Goal: Information Seeking & Learning: Learn about a topic

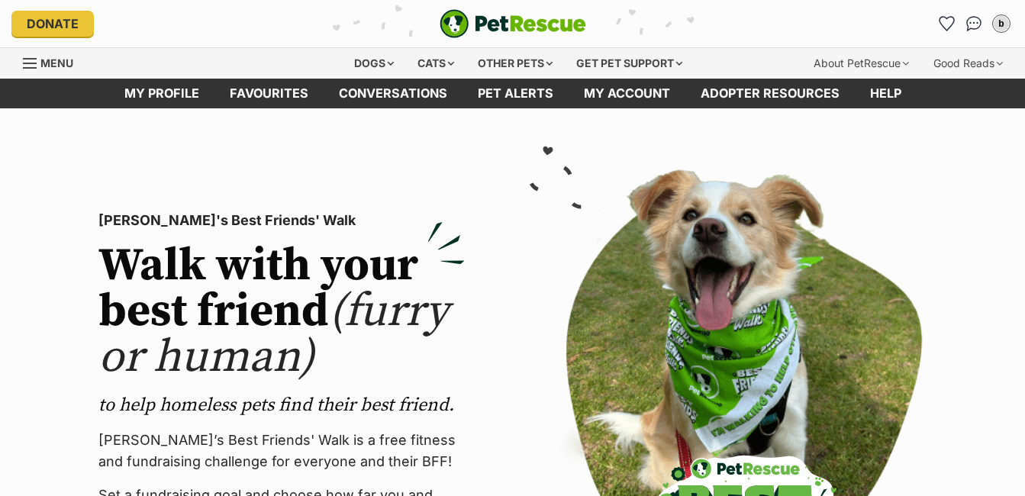
click at [263, 92] on link "Favourites" at bounding box center [268, 94] width 109 height 30
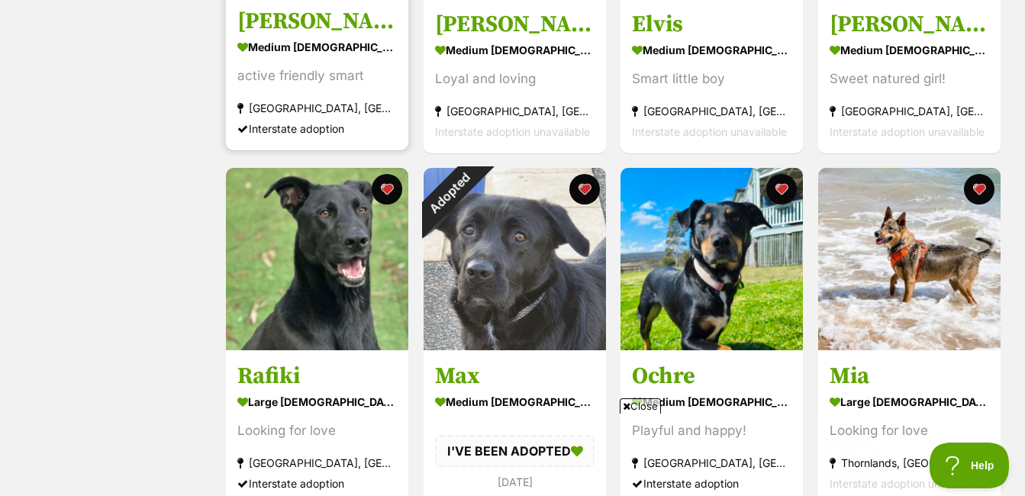
scroll to position [534, 0]
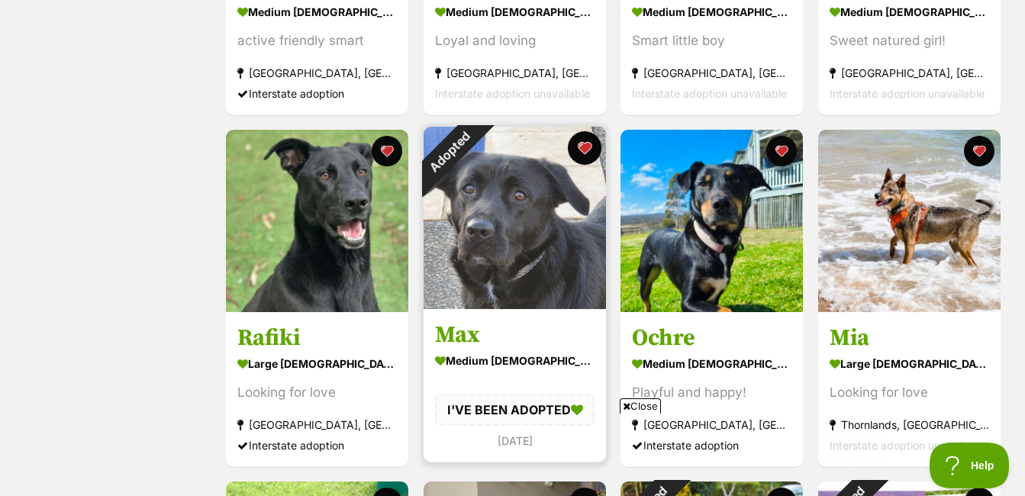
click at [585, 141] on button "favourite" at bounding box center [585, 148] width 34 height 34
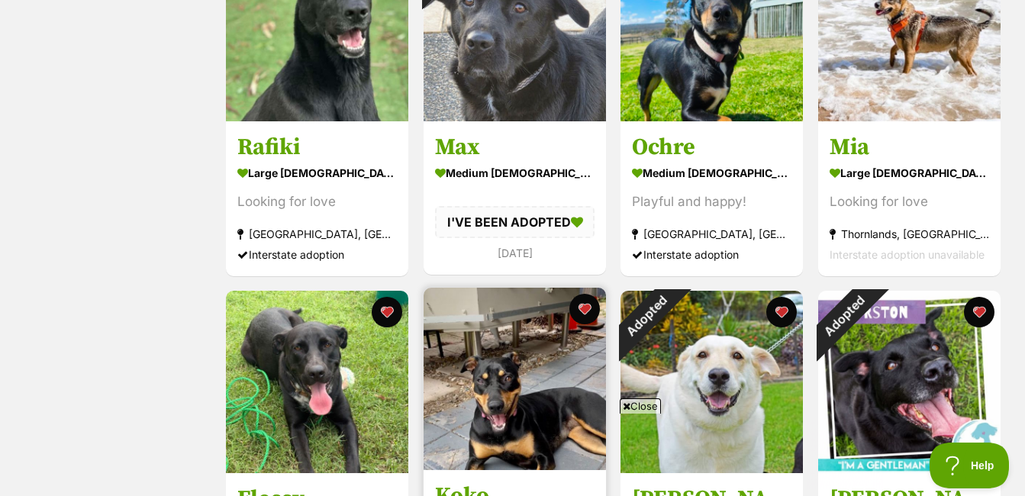
scroll to position [687, 0]
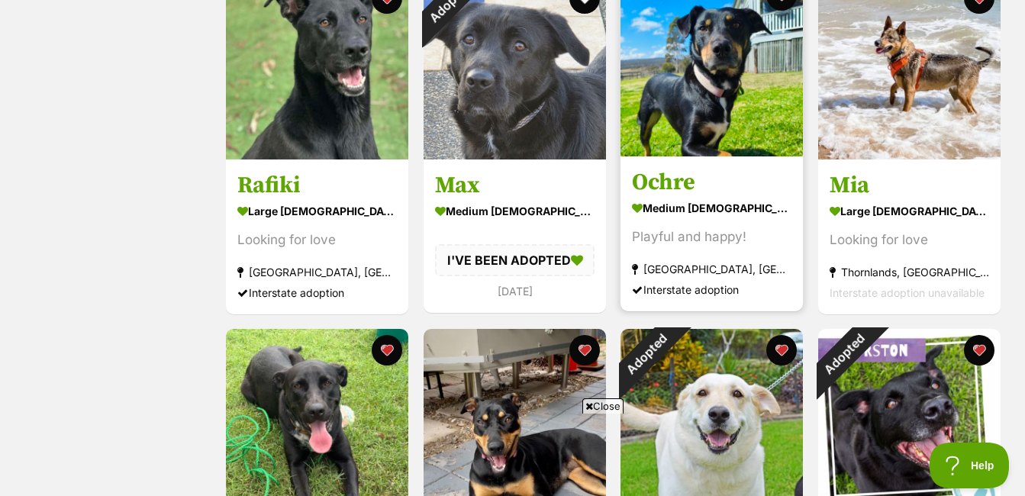
click at [685, 82] on img at bounding box center [712, 65] width 182 height 182
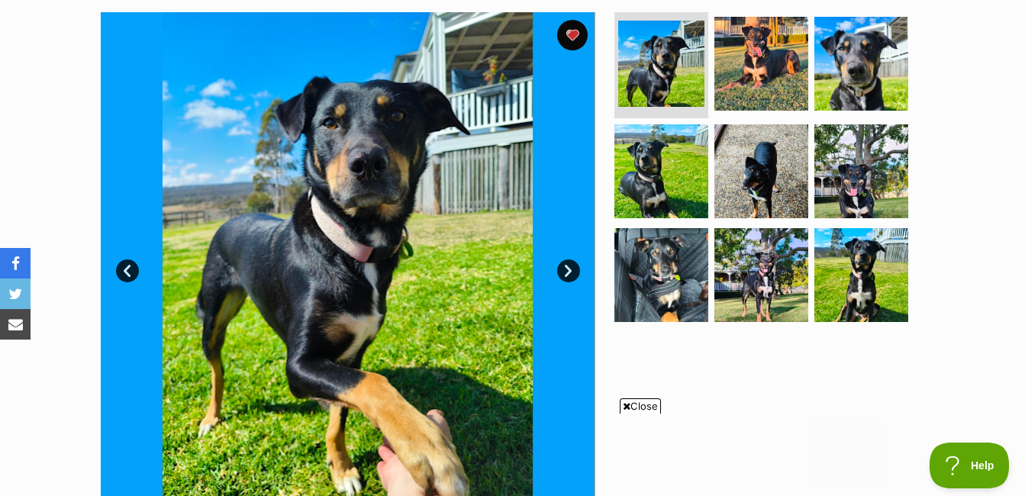
click at [567, 275] on link "Next" at bounding box center [568, 271] width 23 height 23
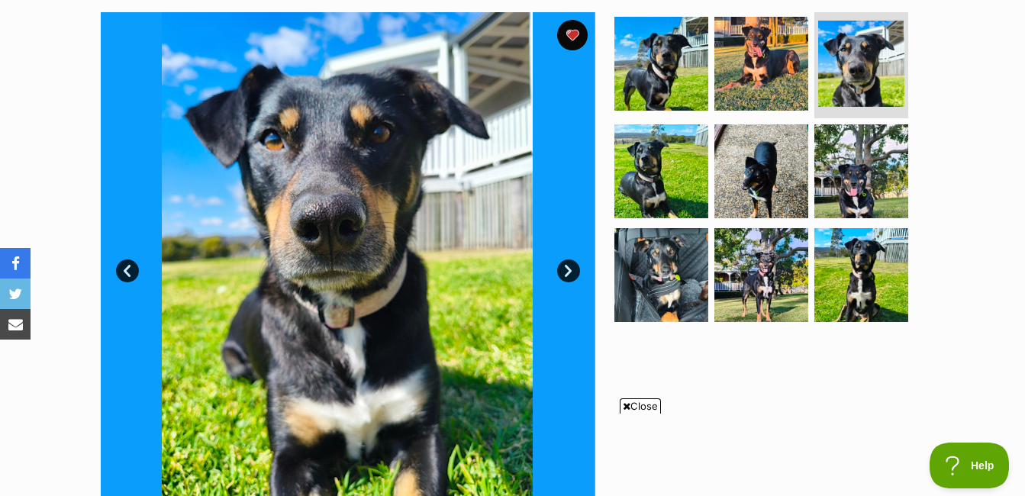
click at [565, 268] on link "Next" at bounding box center [568, 271] width 23 height 23
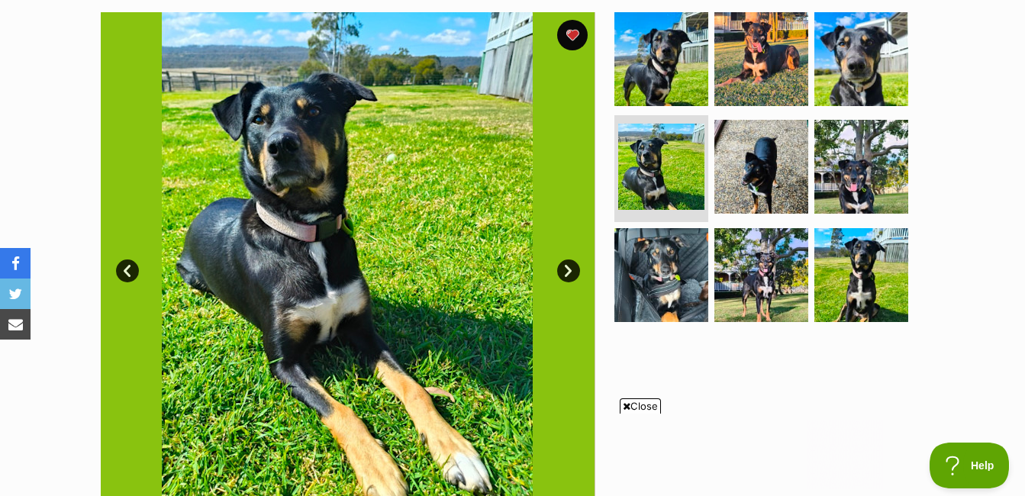
click at [565, 266] on link "Next" at bounding box center [568, 271] width 23 height 23
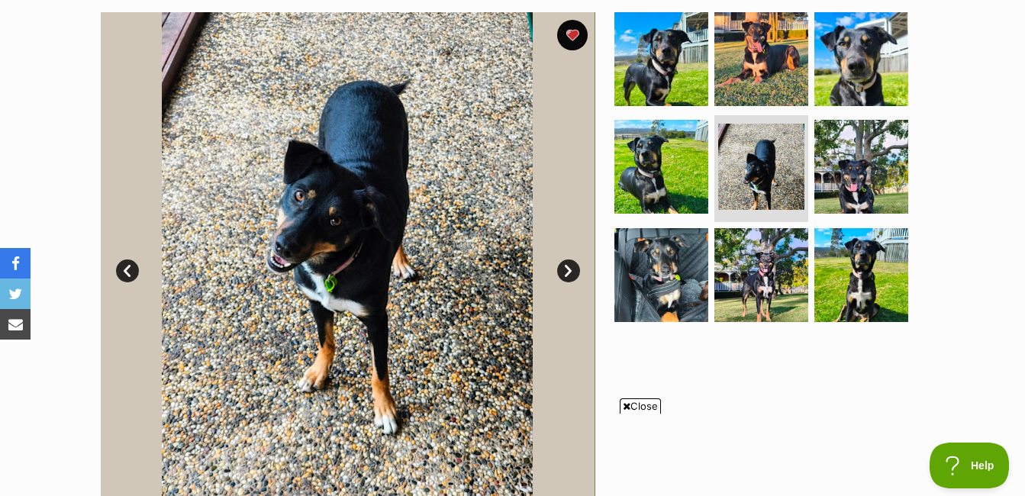
click at [565, 266] on link "Next" at bounding box center [568, 271] width 23 height 23
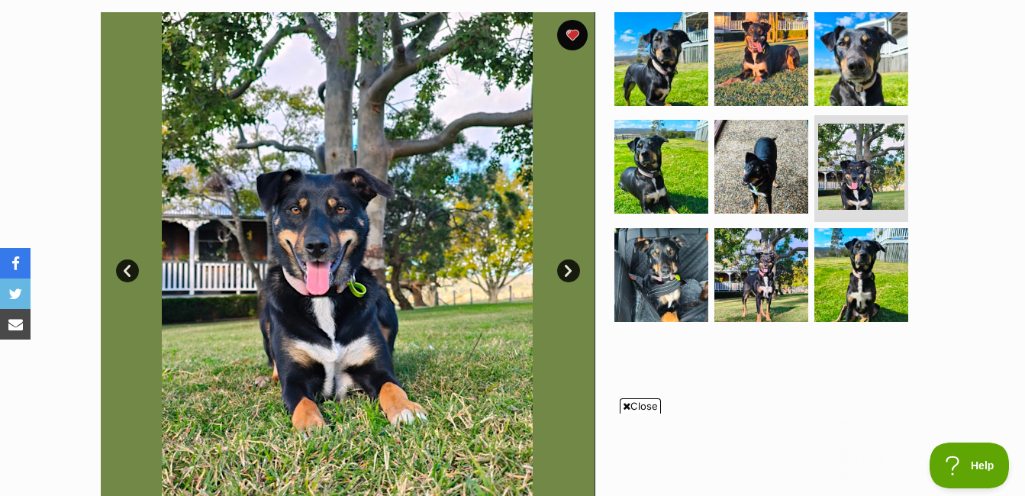
click at [565, 266] on link "Next" at bounding box center [568, 271] width 23 height 23
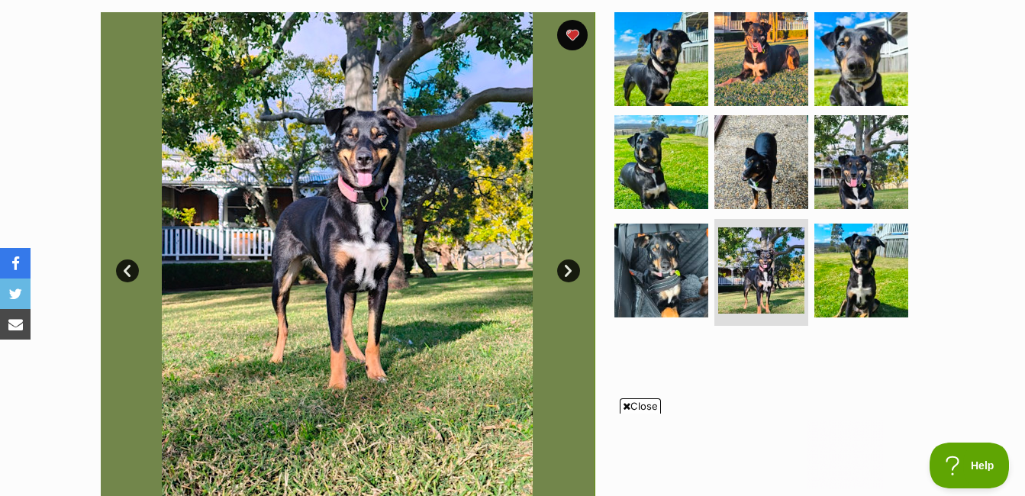
click at [565, 266] on link "Next" at bounding box center [568, 271] width 23 height 23
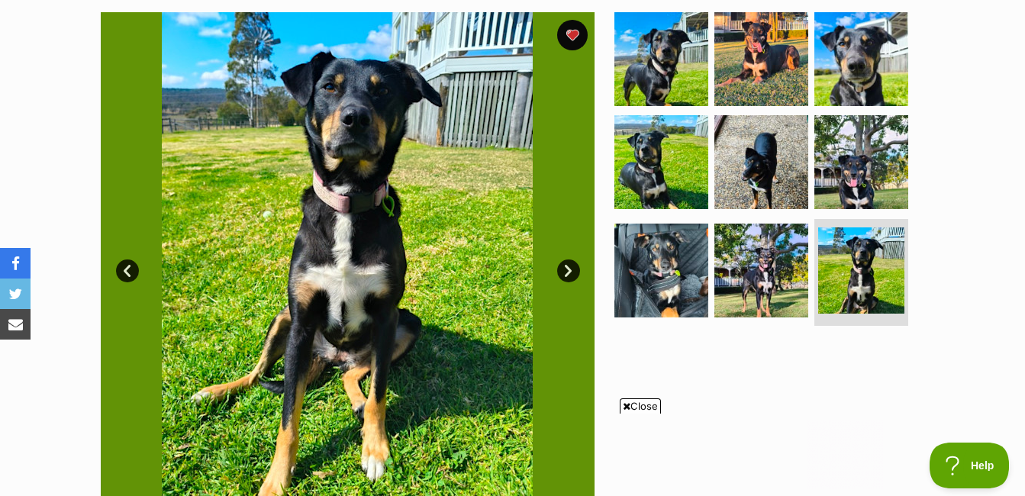
click at [563, 262] on link "Next" at bounding box center [568, 271] width 23 height 23
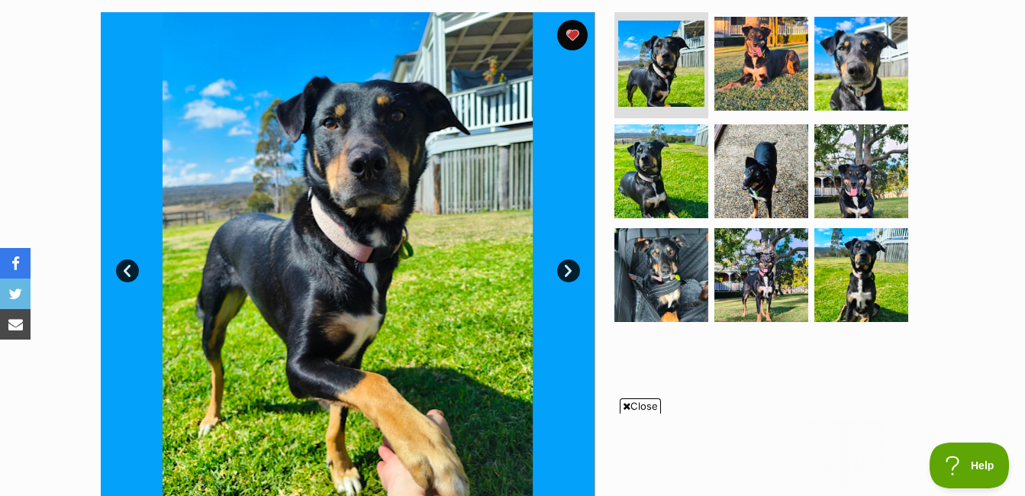
click at [563, 262] on link "Next" at bounding box center [568, 271] width 23 height 23
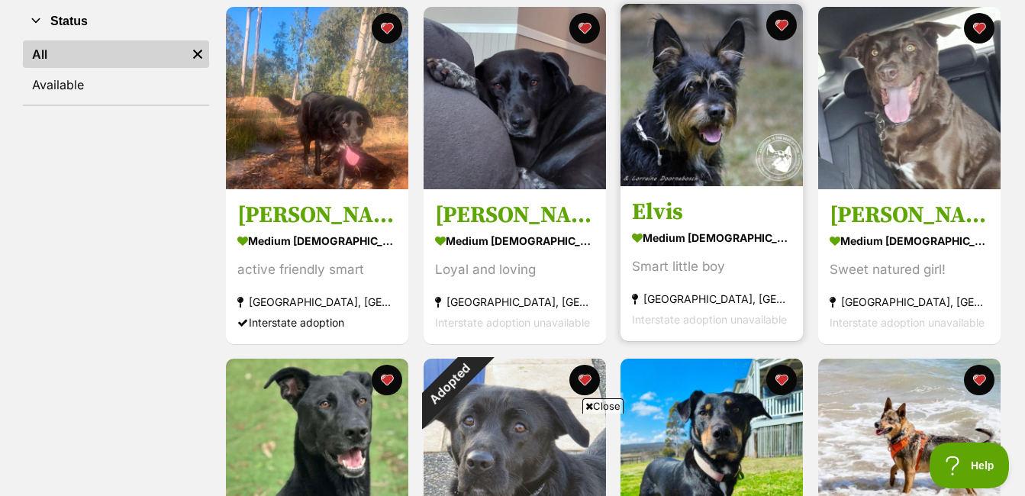
click at [678, 81] on img at bounding box center [712, 95] width 182 height 182
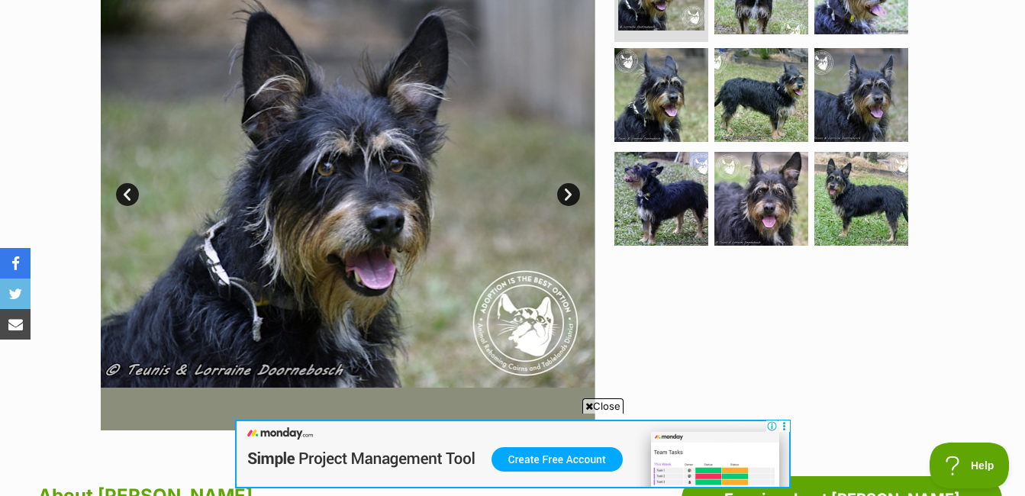
click at [560, 197] on link "Next" at bounding box center [568, 194] width 23 height 23
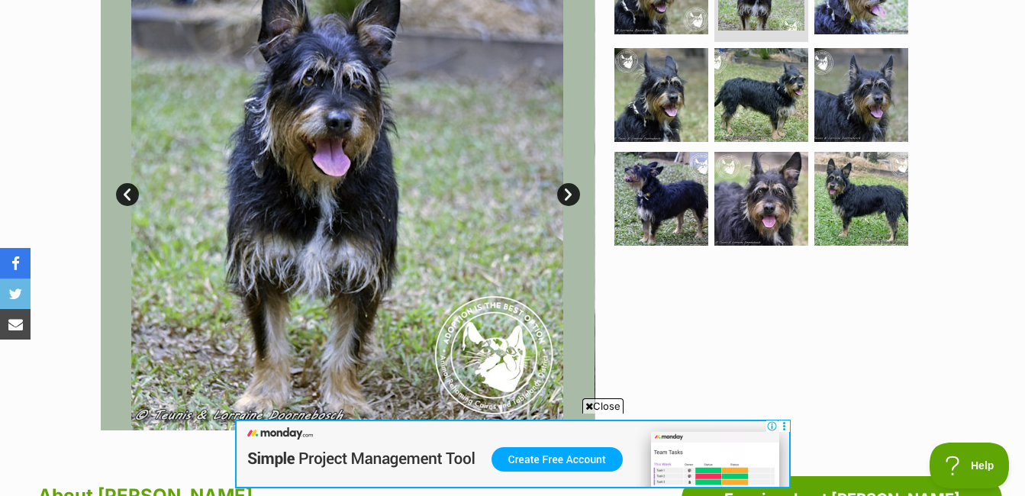
click at [560, 197] on link "Next" at bounding box center [568, 194] width 23 height 23
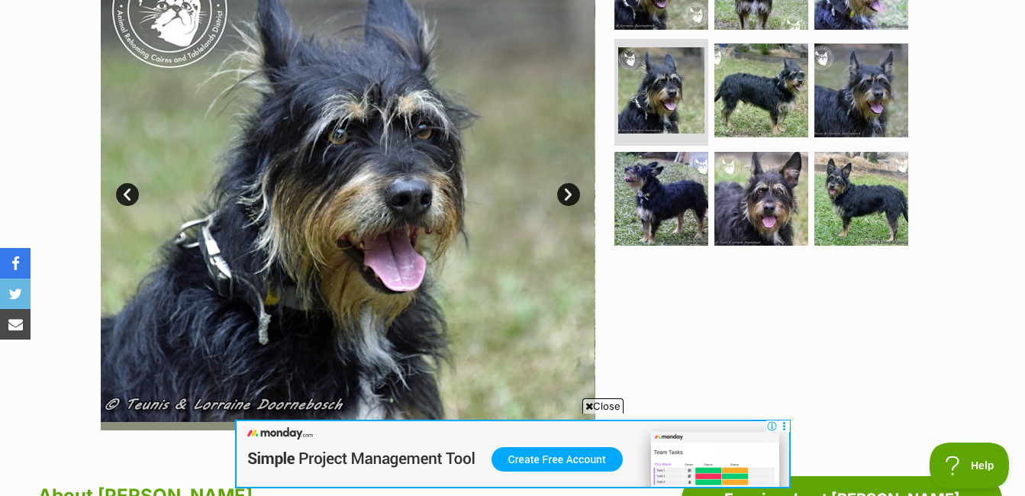
click at [560, 197] on link "Next" at bounding box center [568, 194] width 23 height 23
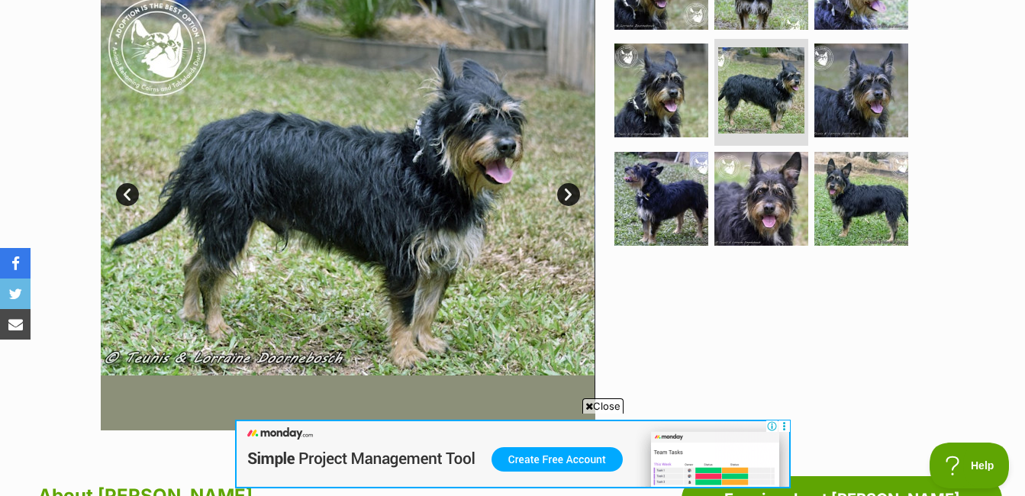
click at [568, 199] on link "Next" at bounding box center [568, 194] width 23 height 23
click at [569, 198] on link "Next" at bounding box center [568, 194] width 23 height 23
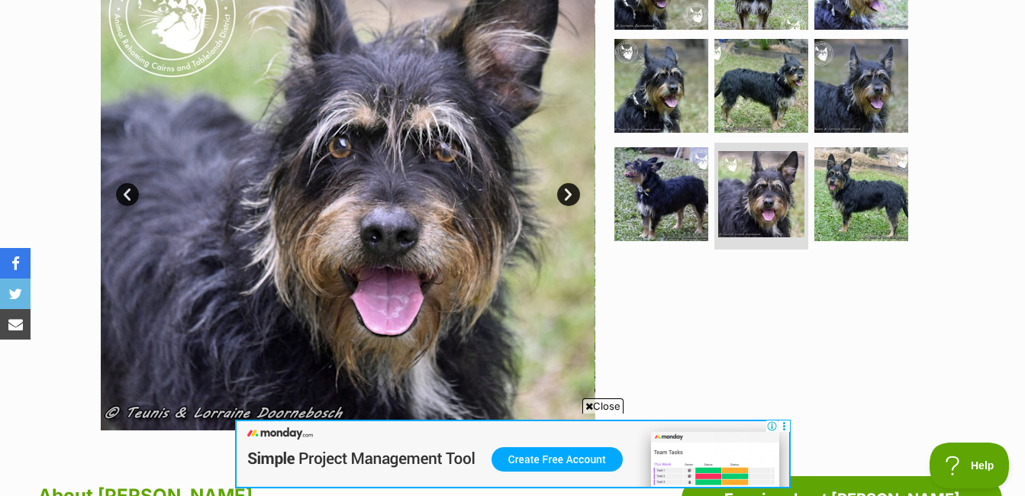
click at [569, 198] on link "Next" at bounding box center [568, 194] width 23 height 23
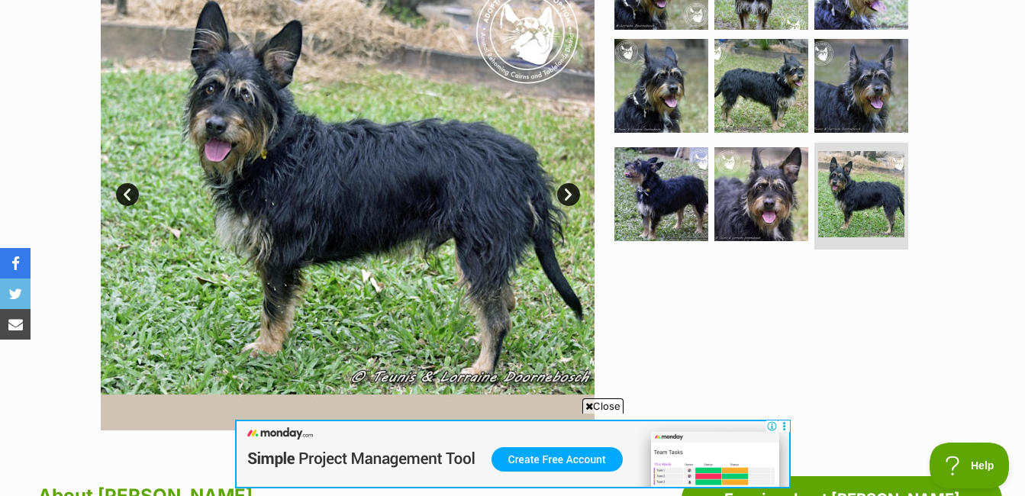
click at [570, 198] on link "Next" at bounding box center [568, 194] width 23 height 23
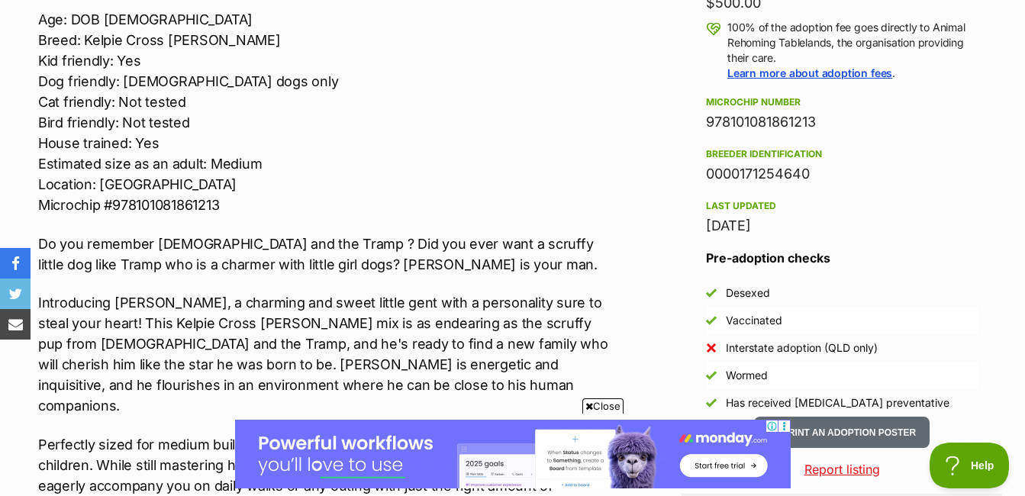
scroll to position [1298, 0]
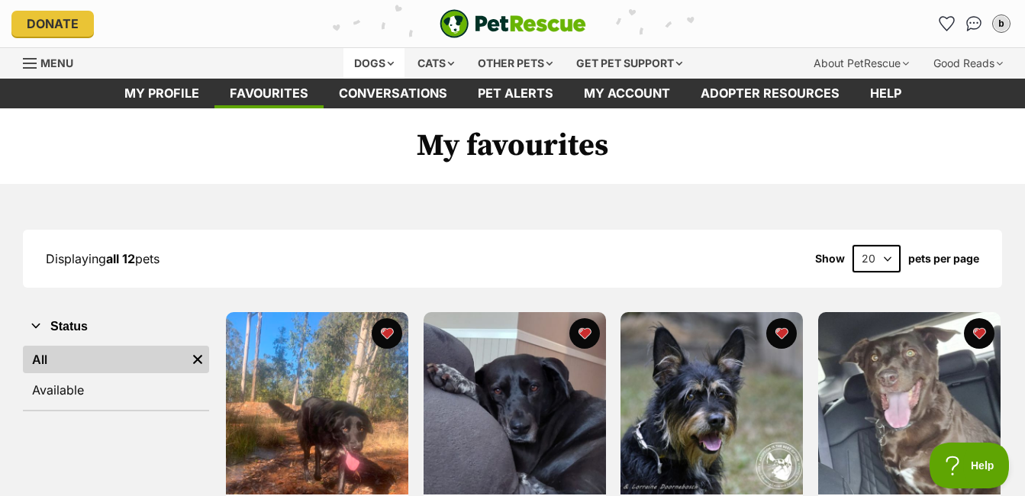
click at [365, 58] on div "Dogs" at bounding box center [373, 63] width 61 height 31
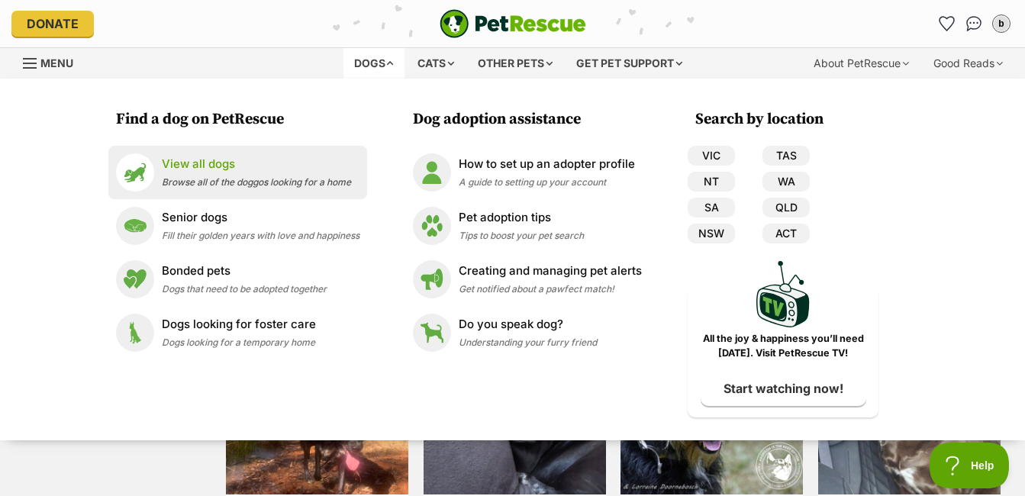
click at [173, 164] on p "View all dogs" at bounding box center [256, 165] width 189 height 18
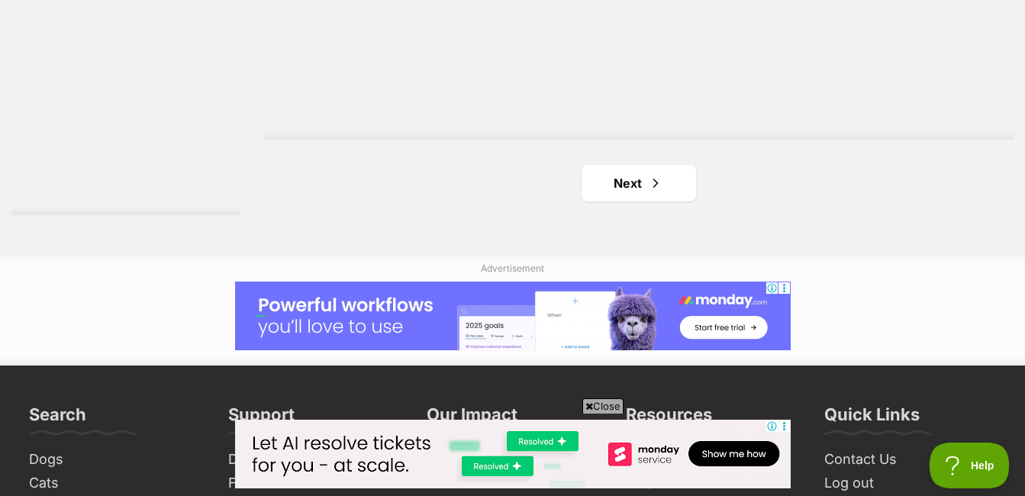
scroll to position [3893, 0]
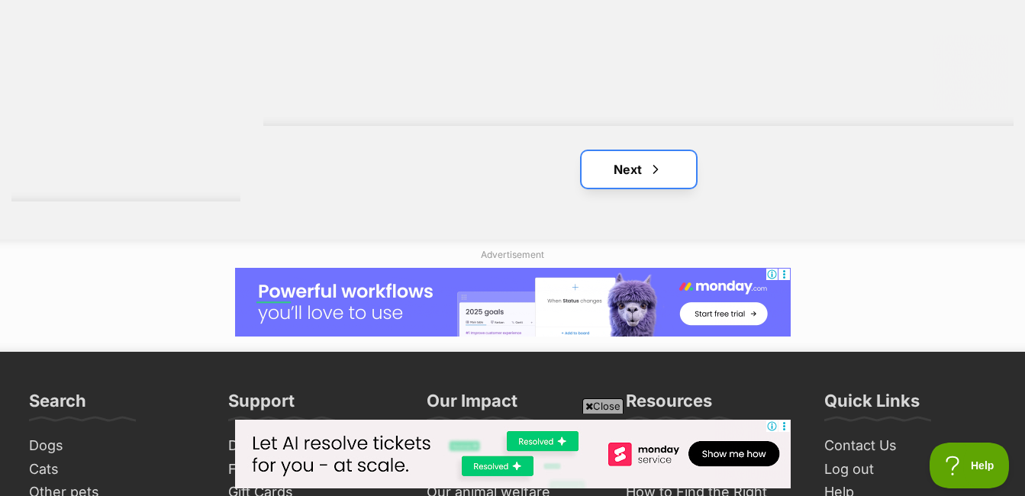
click at [649, 173] on span "Next page" at bounding box center [655, 169] width 15 height 18
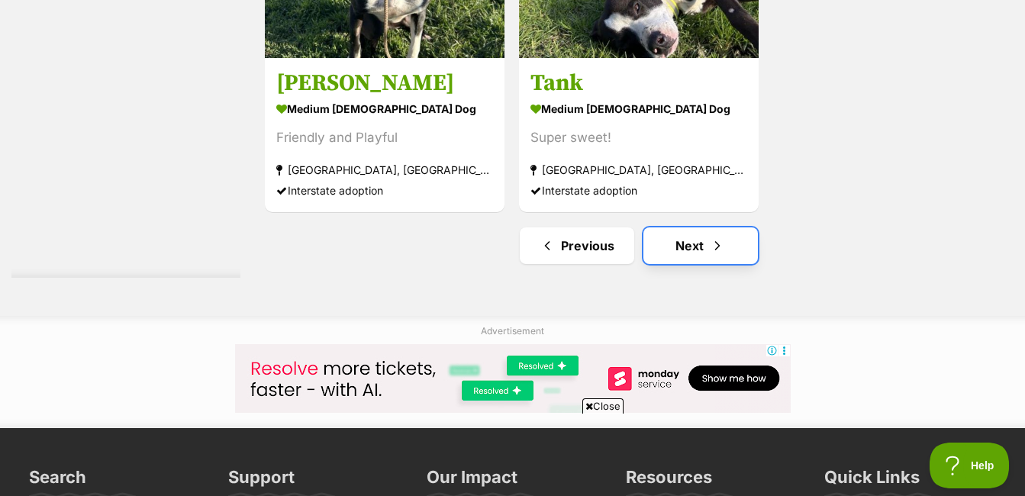
click at [666, 244] on link "Next" at bounding box center [700, 245] width 114 height 37
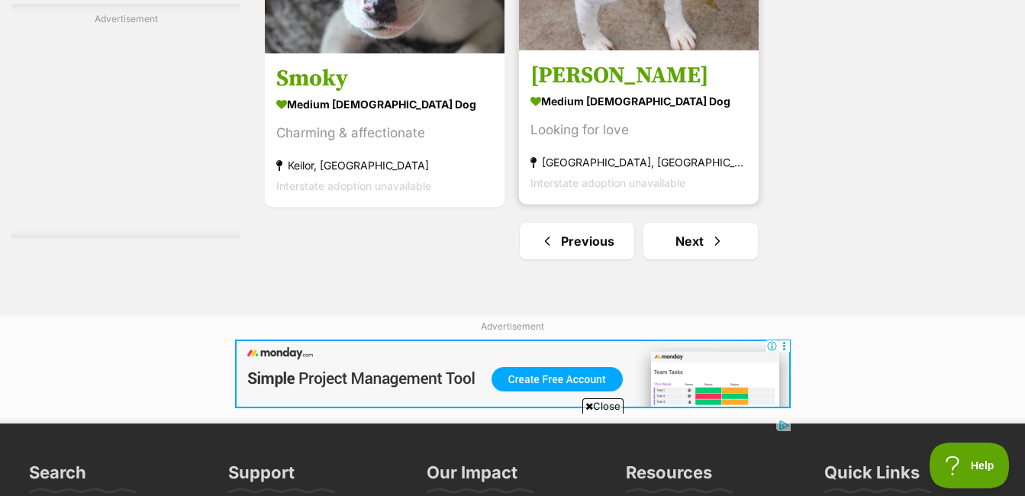
scroll to position [4122, 0]
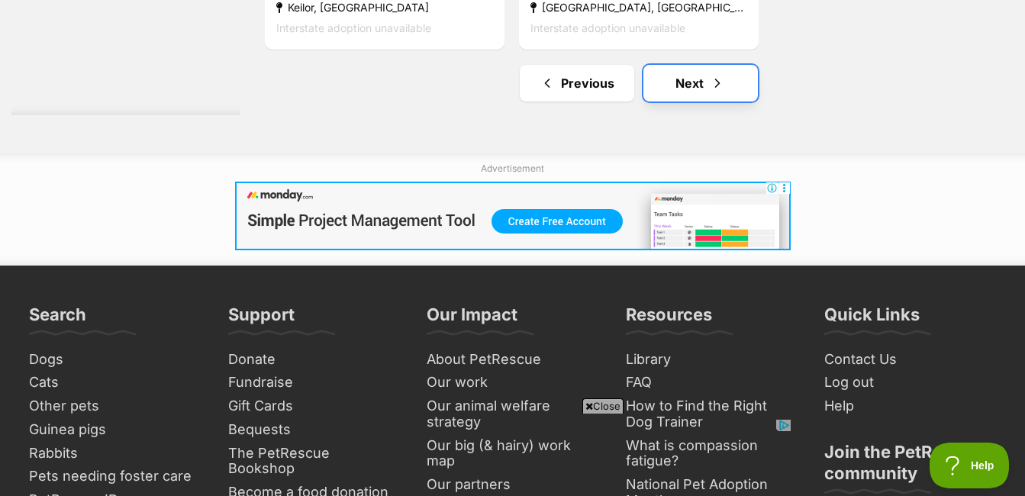
click at [685, 81] on link "Next" at bounding box center [700, 83] width 114 height 37
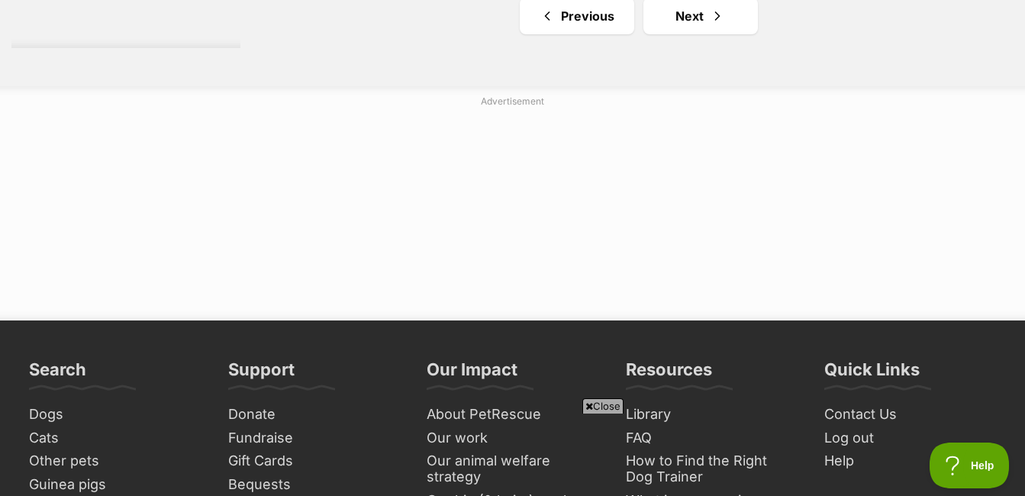
scroll to position [4046, 0]
click at [682, 18] on link "Next" at bounding box center [700, 16] width 114 height 37
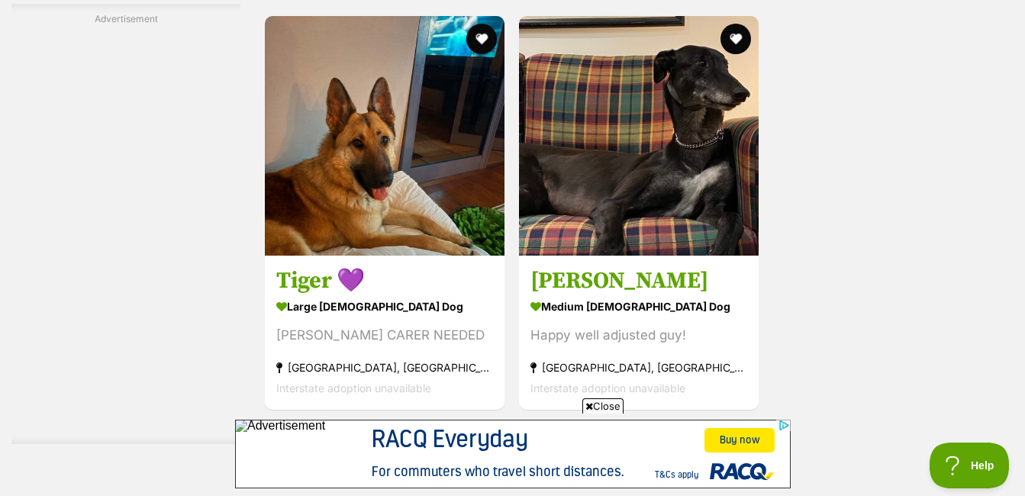
scroll to position [3817, 0]
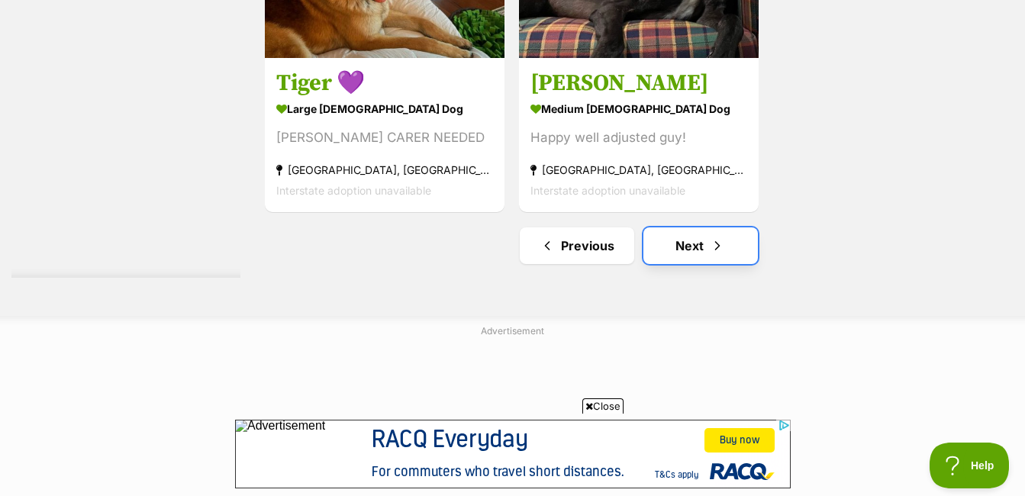
click at [701, 247] on link "Next" at bounding box center [700, 245] width 114 height 37
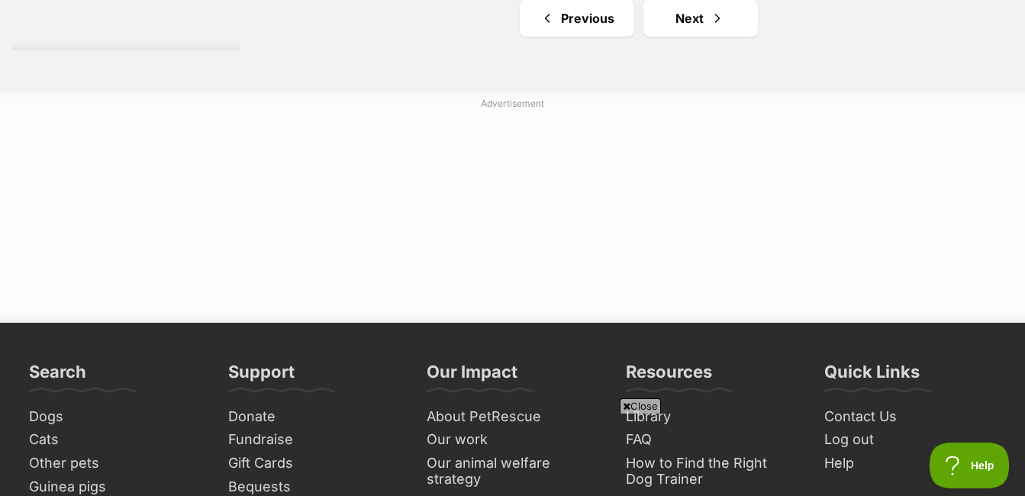
scroll to position [3893, 0]
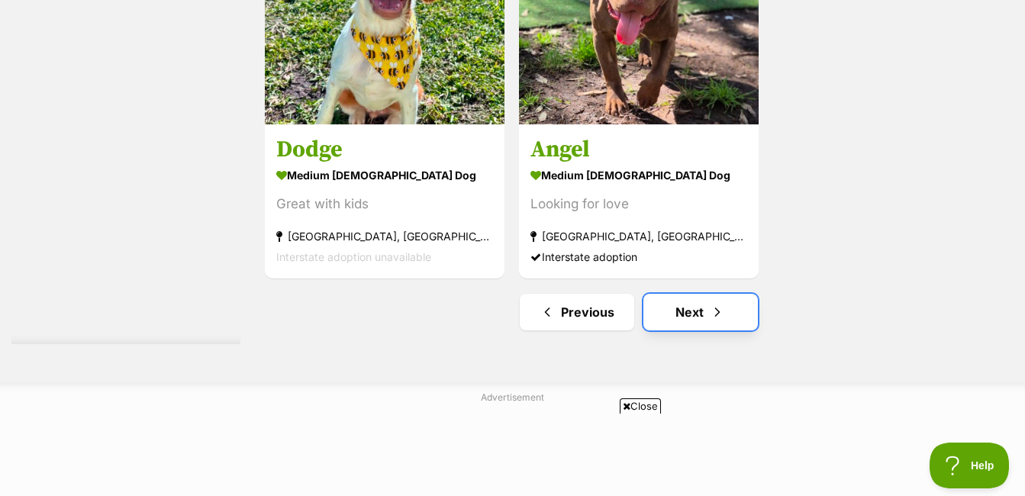
click at [706, 312] on link "Next" at bounding box center [700, 312] width 114 height 37
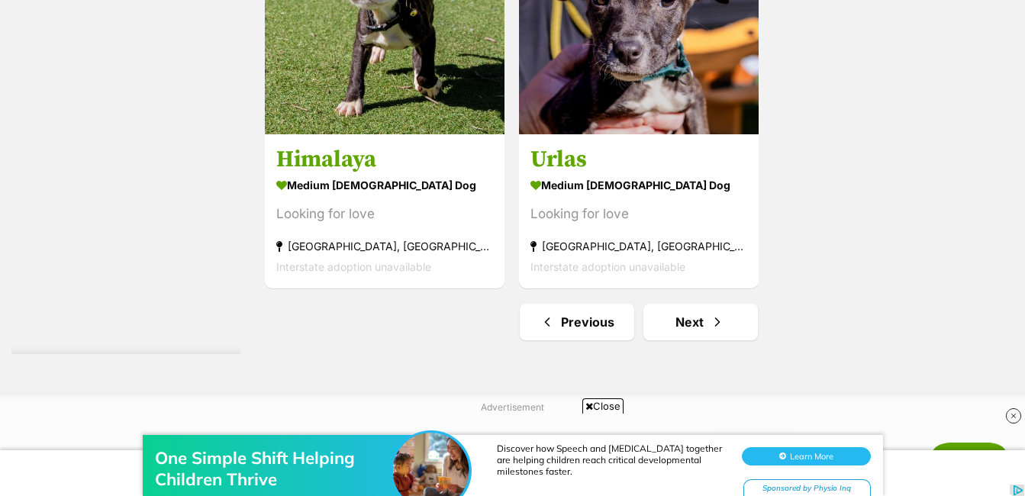
scroll to position [3817, 0]
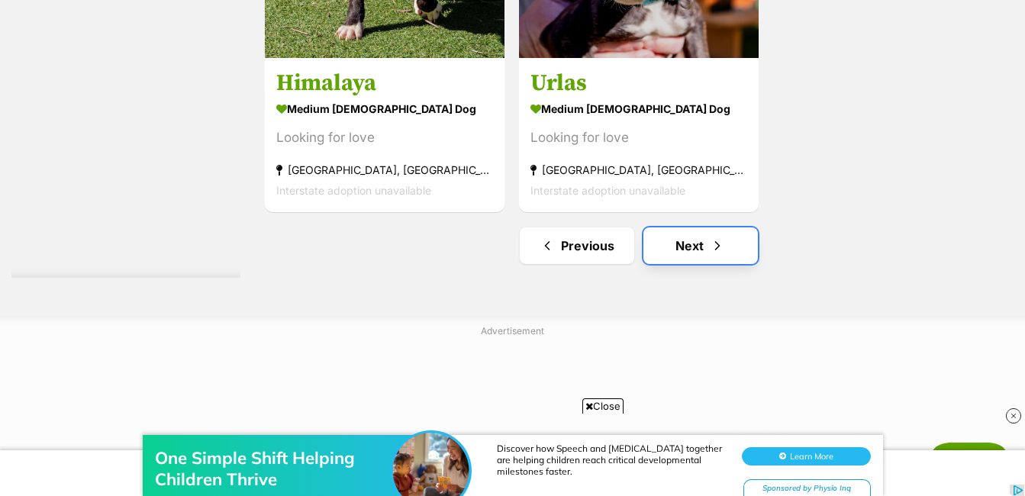
click at [697, 241] on link "Next" at bounding box center [700, 245] width 114 height 37
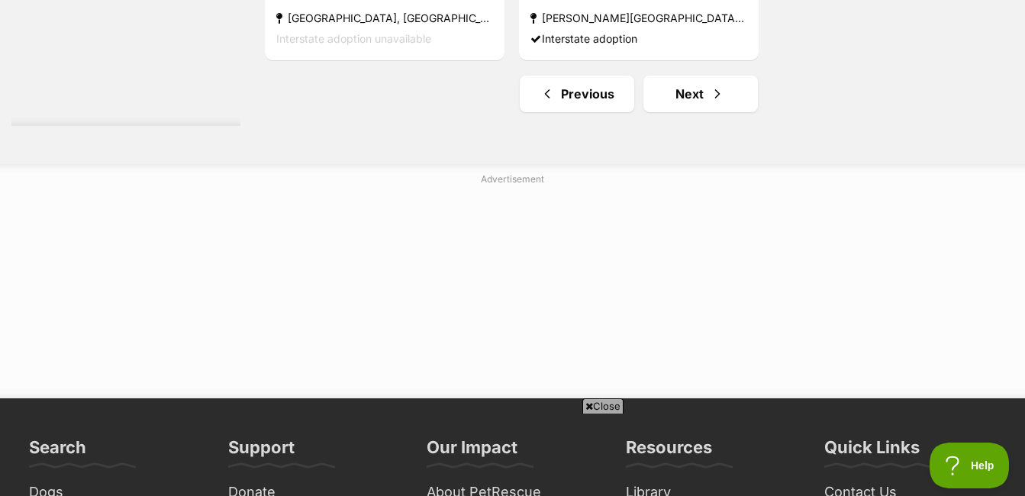
scroll to position [3969, 0]
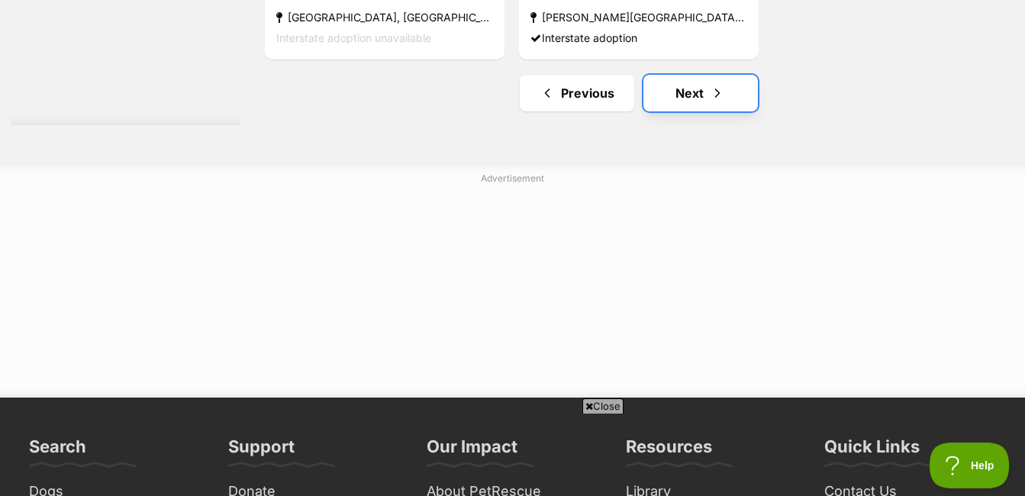
click at [739, 95] on link "Next" at bounding box center [700, 93] width 114 height 37
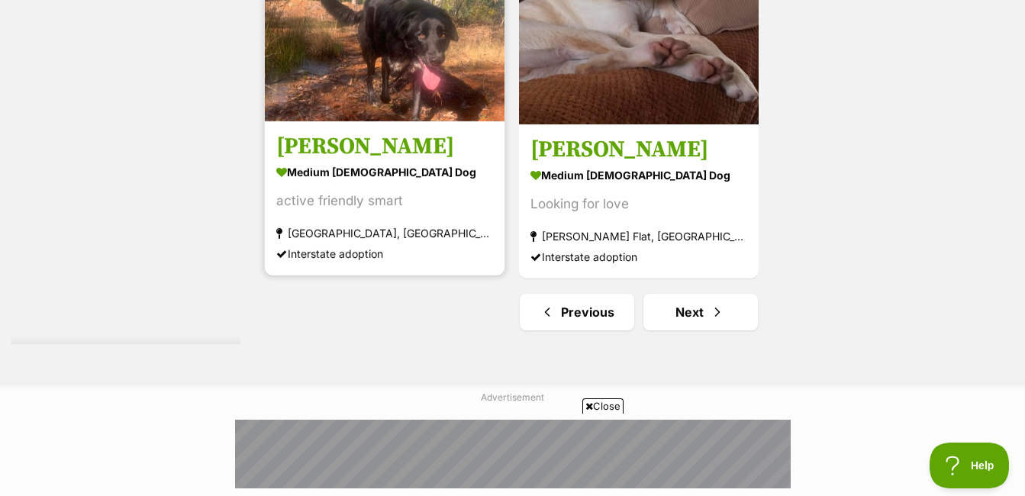
scroll to position [3817, 0]
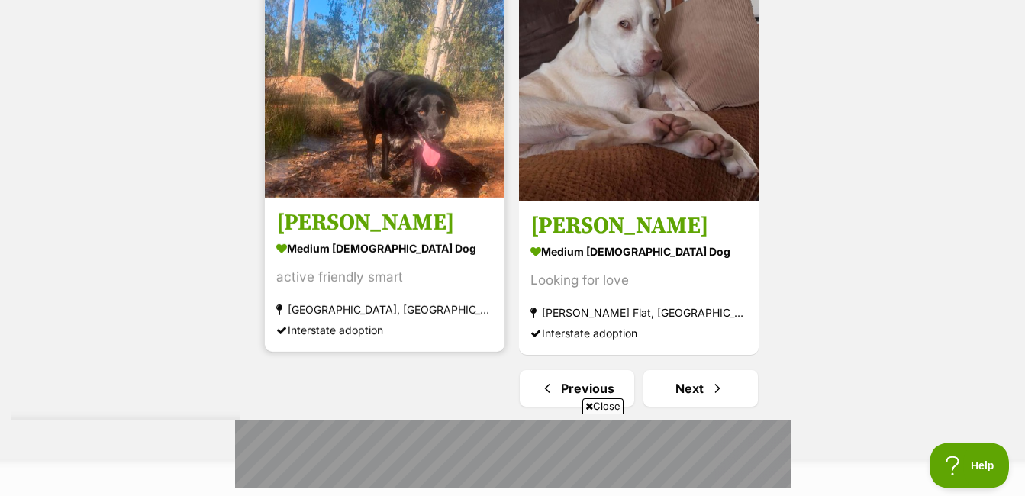
click at [362, 136] on img at bounding box center [385, 78] width 240 height 240
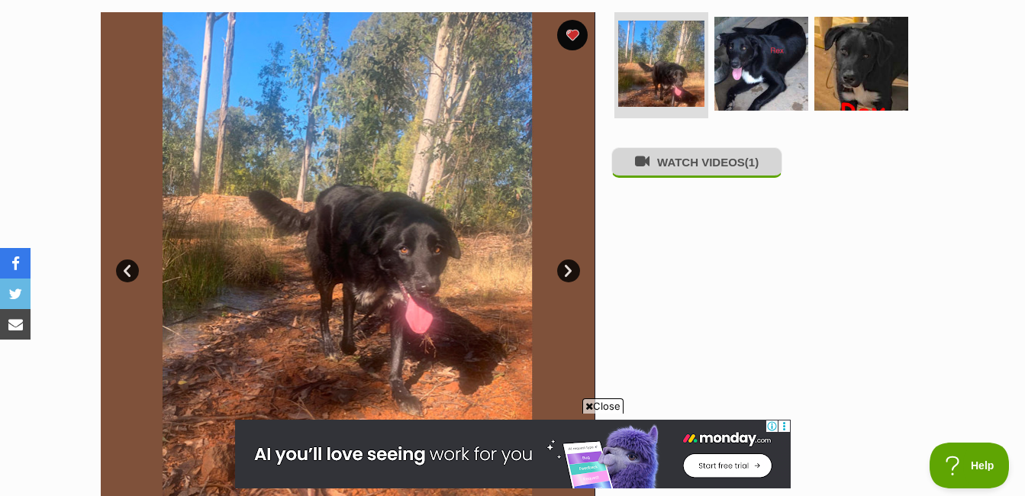
click at [722, 166] on button "WATCH VIDEOS (1)" at bounding box center [696, 162] width 171 height 30
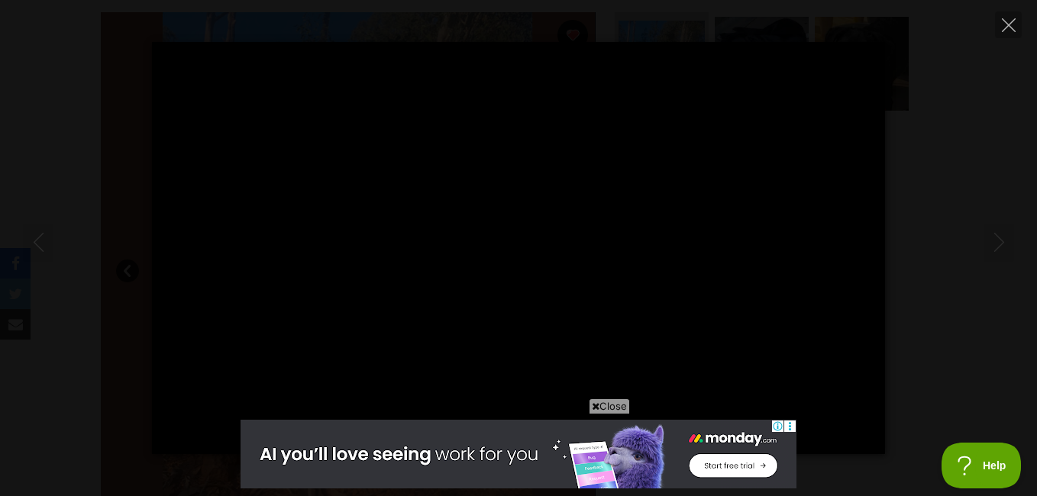
type input "100"
click at [1011, 24] on icon "Close" at bounding box center [1008, 25] width 14 height 14
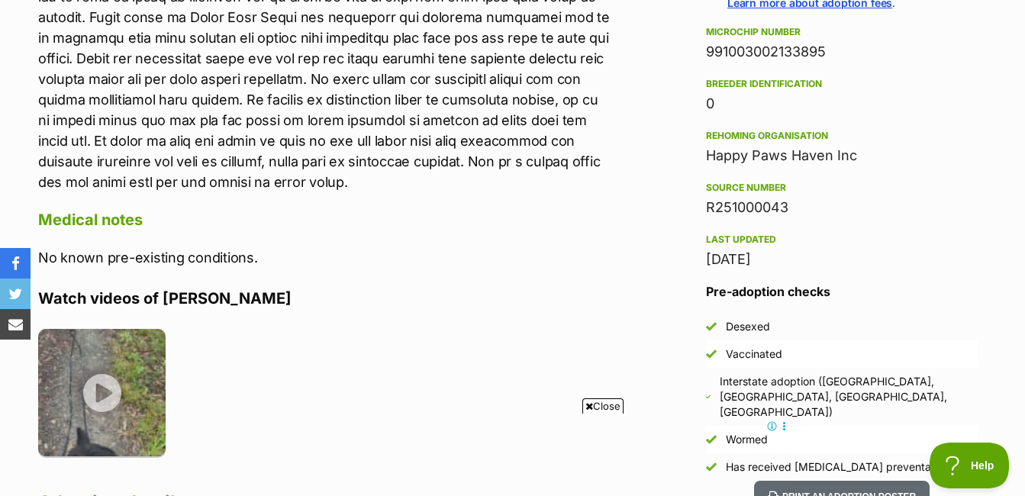
scroll to position [1221, 0]
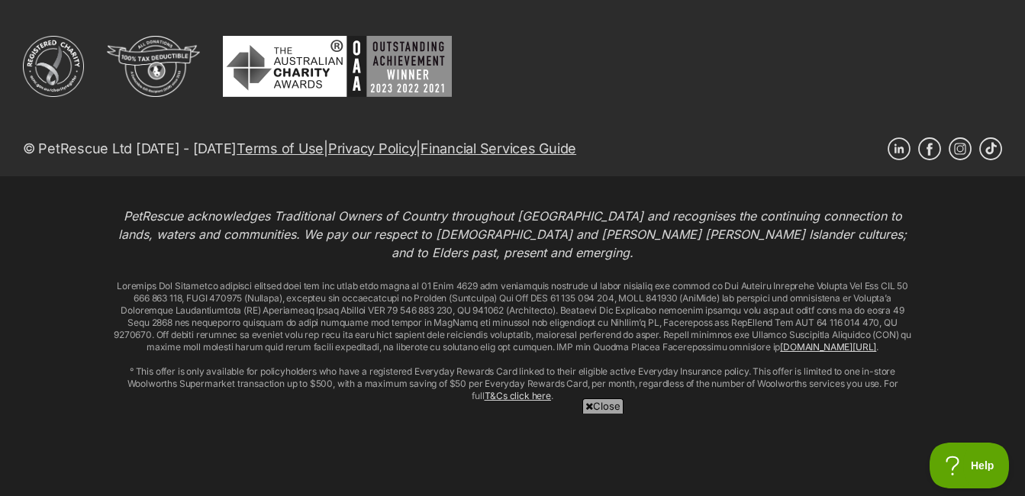
scroll to position [3491, 0]
